Goal: Navigation & Orientation: Find specific page/section

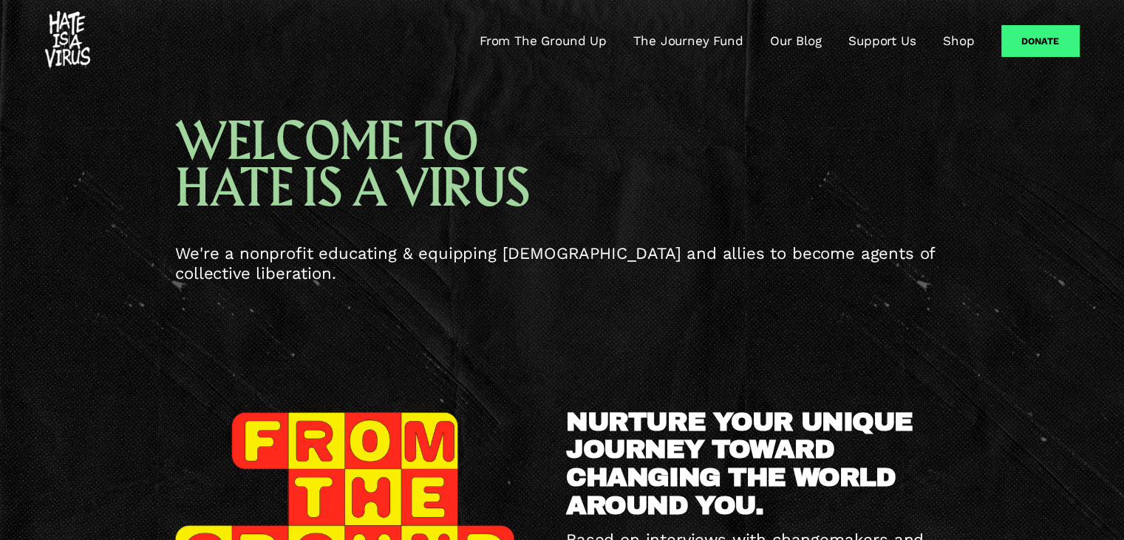
click at [582, 40] on link "From The Ground Up" at bounding box center [543, 41] width 127 height 18
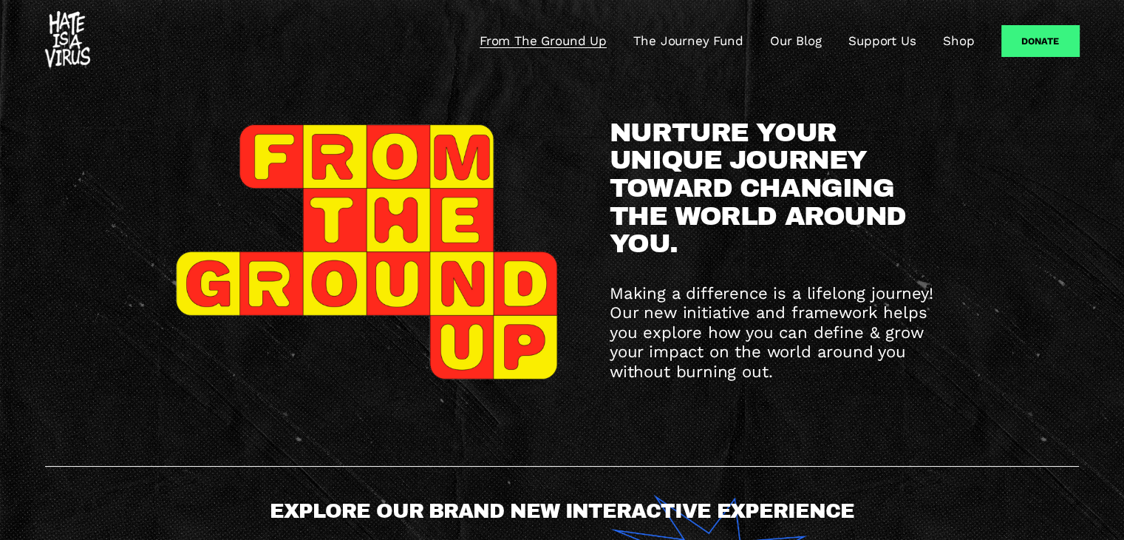
click at [671, 38] on link "The Journey Fund" at bounding box center [687, 41] width 109 height 18
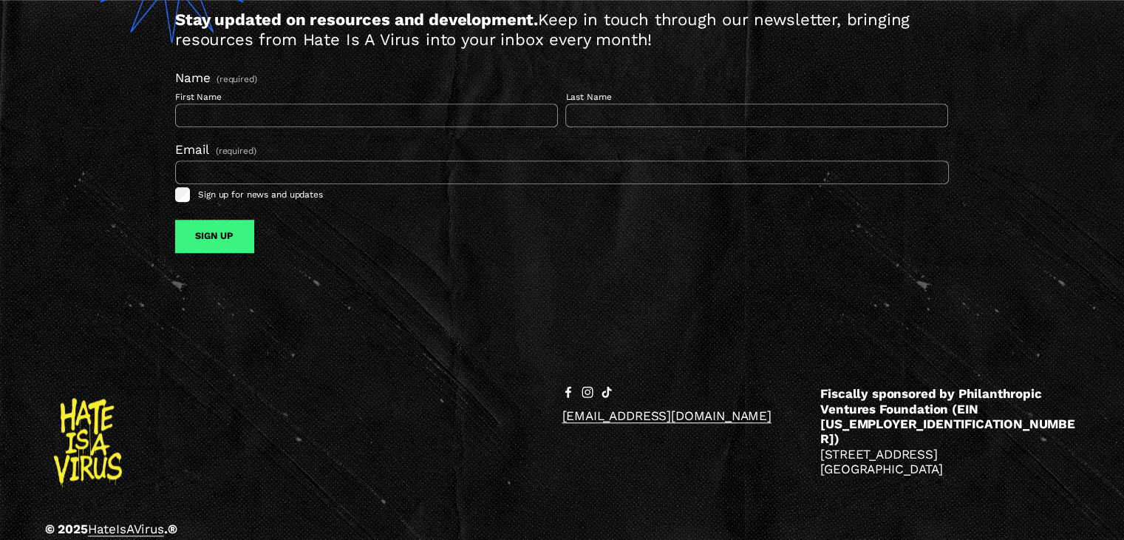
scroll to position [1351, 0]
